Goal: Task Accomplishment & Management: Manage account settings

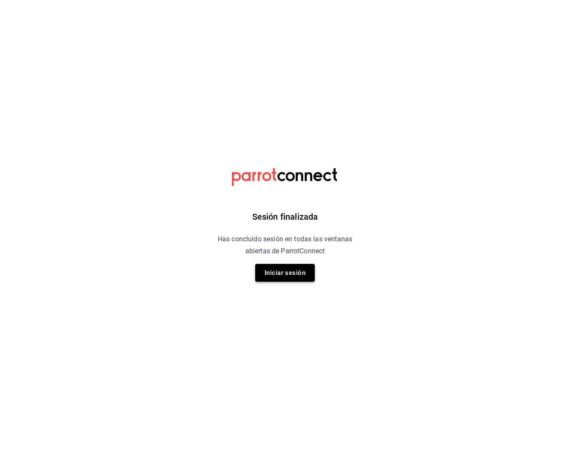
click at [290, 280] on button "Iniciar sesión" at bounding box center [285, 273] width 60 height 18
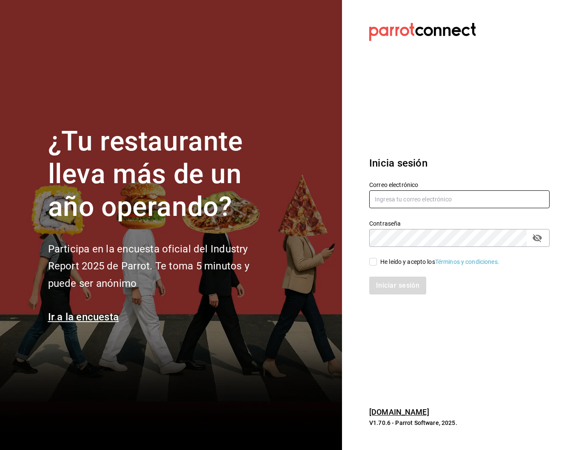
type input "selenatquadro@gmail.com"
click at [381, 263] on div "He leído y acepto los Términos y condiciones." at bounding box center [439, 262] width 119 height 9
click at [377, 263] on input "He leído y acepto los Términos y condiciones." at bounding box center [373, 262] width 8 height 8
checkbox input "true"
click at [388, 283] on button "Iniciar sesión" at bounding box center [398, 286] width 58 height 18
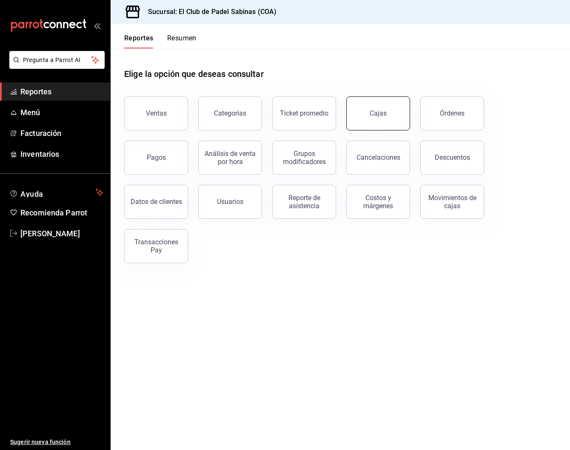
click at [357, 120] on link "Cajas" at bounding box center [378, 114] width 64 height 34
